Goal: Transaction & Acquisition: Purchase product/service

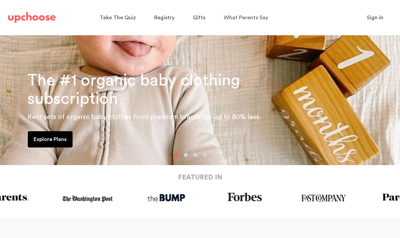
scroll to position [135, 0]
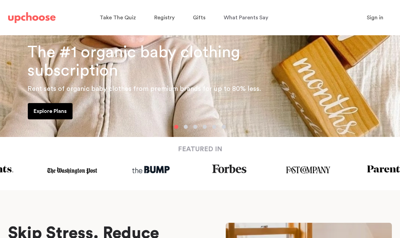
click at [60, 108] on p "Explore Plans" at bounding box center [50, 111] width 33 height 8
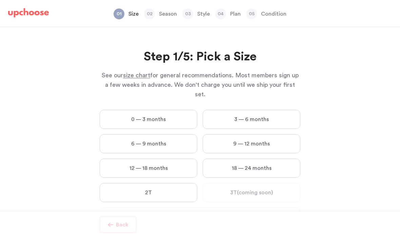
click at [262, 159] on label "18 — 24 months" at bounding box center [252, 168] width 98 height 19
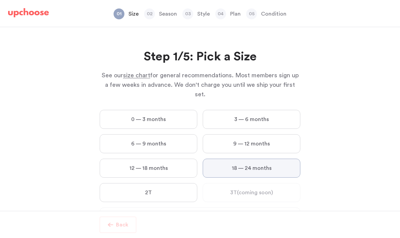
click at [0, 0] on months "18 — 24 months" at bounding box center [0, 0] width 0 height 0
